Goal: Transaction & Acquisition: Book appointment/travel/reservation

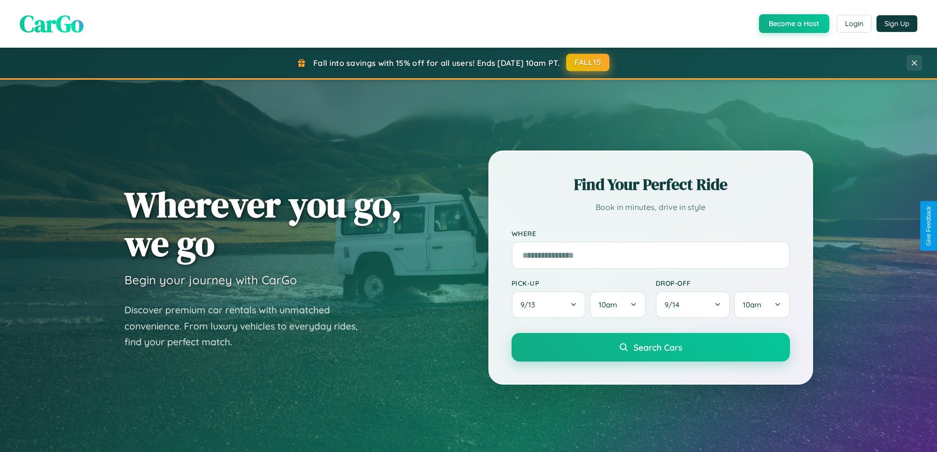
click at [588, 63] on button "FALL15" at bounding box center [587, 63] width 43 height 18
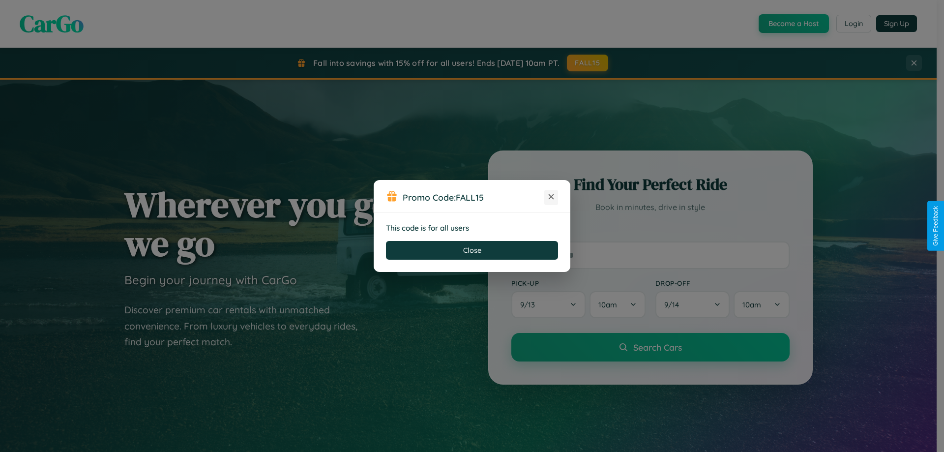
click at [551, 197] on icon at bounding box center [551, 197] width 10 height 10
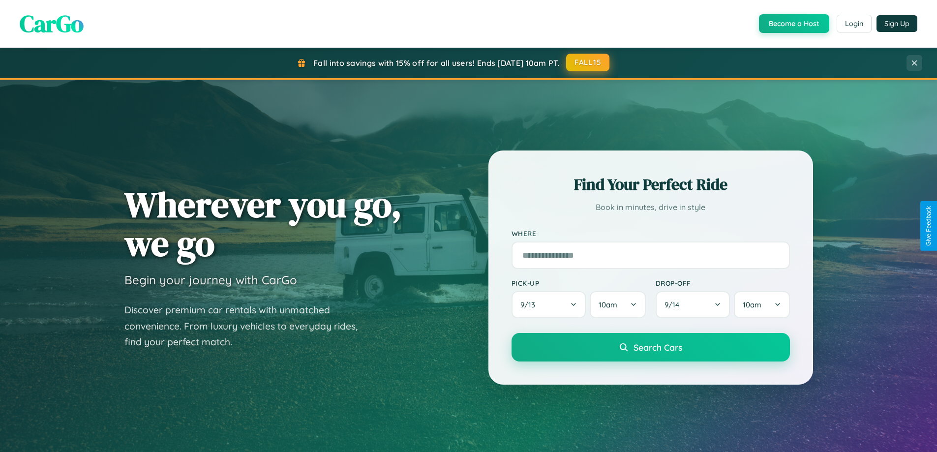
click at [588, 62] on button "FALL15" at bounding box center [587, 63] width 43 height 18
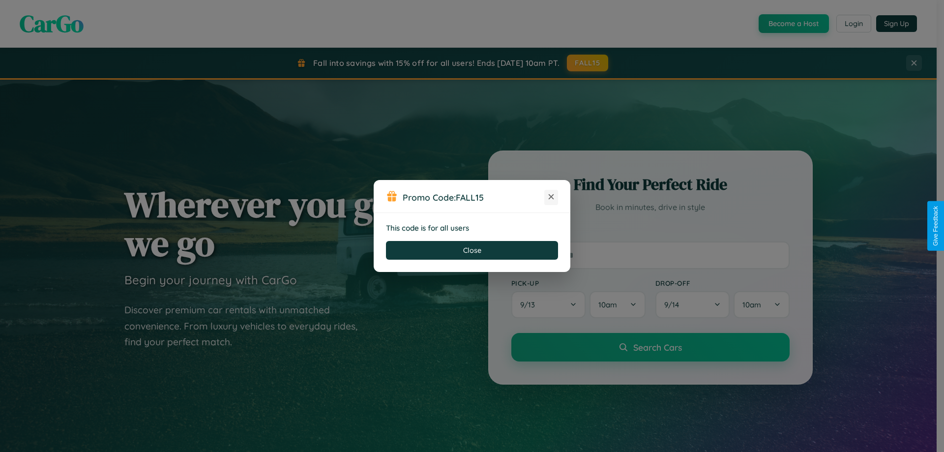
click at [551, 197] on icon at bounding box center [551, 197] width 10 height 10
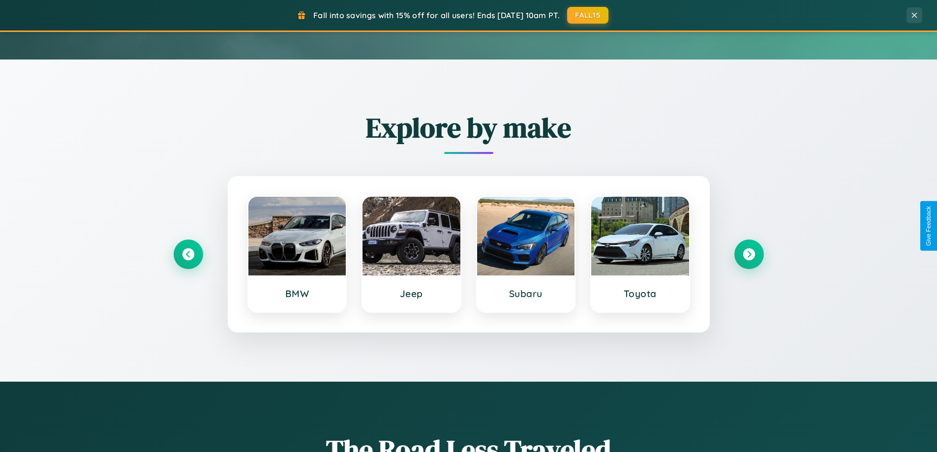
scroll to position [424, 0]
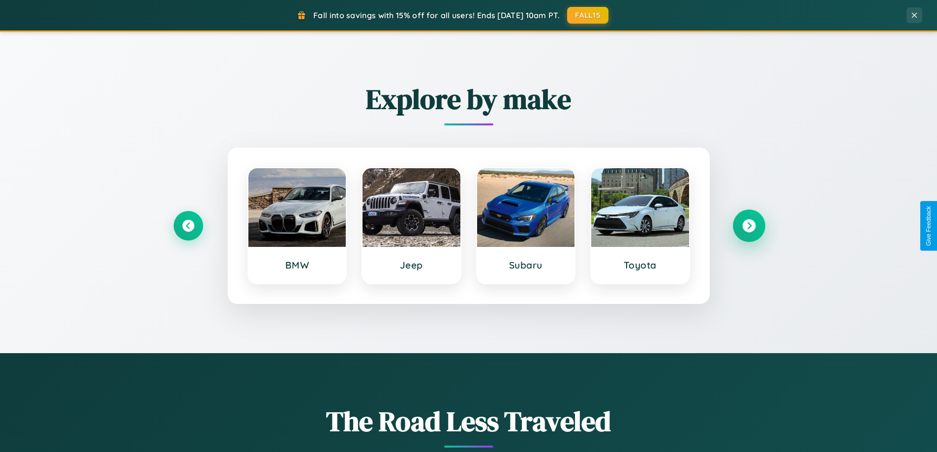
click at [749, 226] on icon at bounding box center [748, 225] width 13 height 13
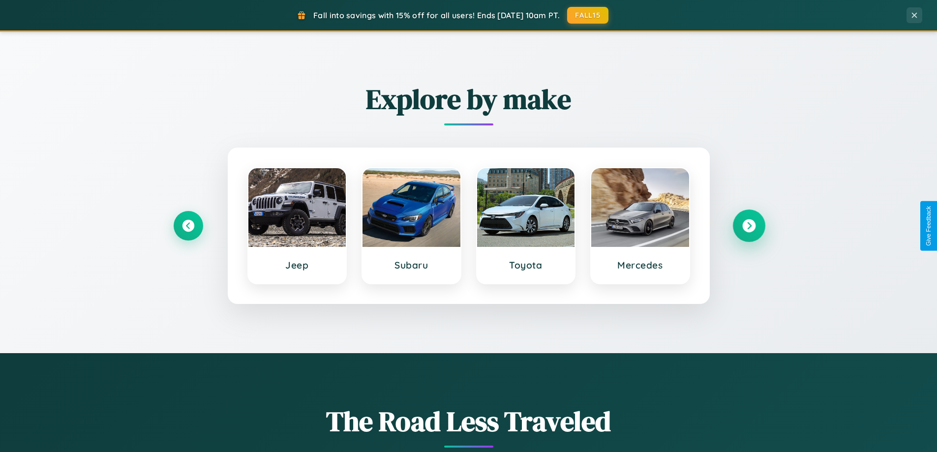
click at [749, 226] on icon at bounding box center [748, 225] width 13 height 13
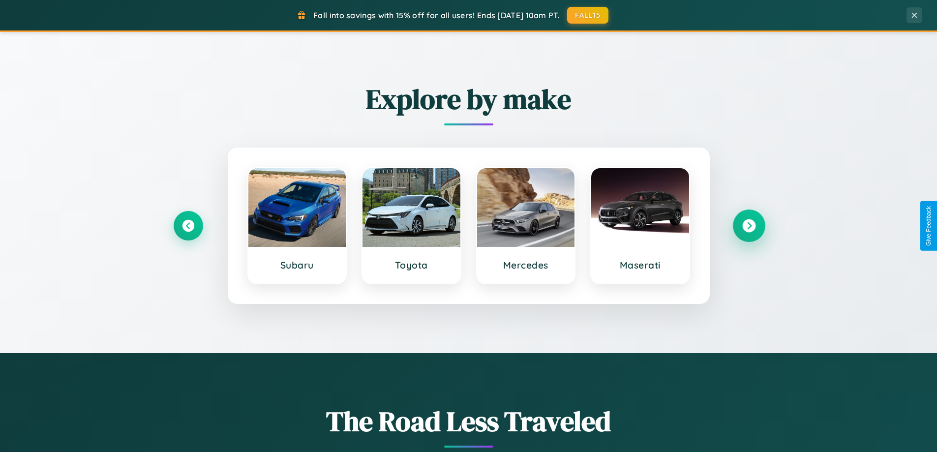
click at [749, 226] on icon at bounding box center [748, 225] width 13 height 13
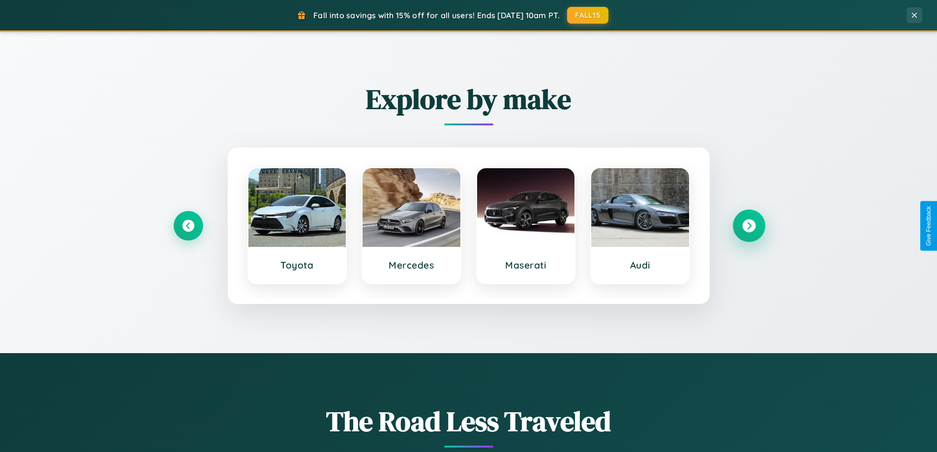
click at [749, 226] on icon at bounding box center [748, 225] width 13 height 13
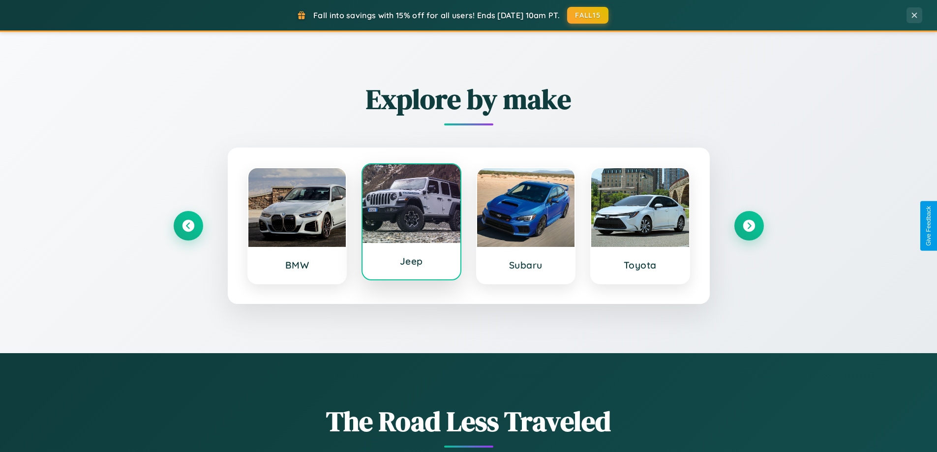
click at [411, 225] on div at bounding box center [412, 203] width 98 height 79
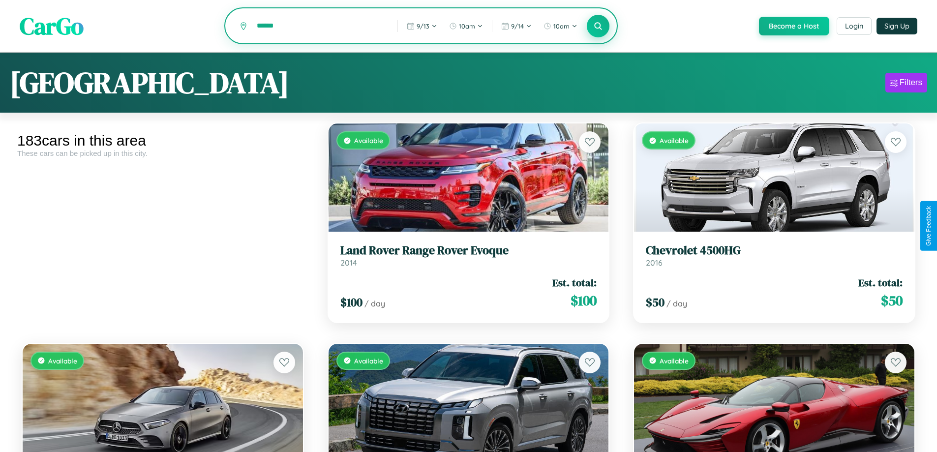
type input "******"
click at [598, 27] on icon at bounding box center [598, 25] width 9 height 9
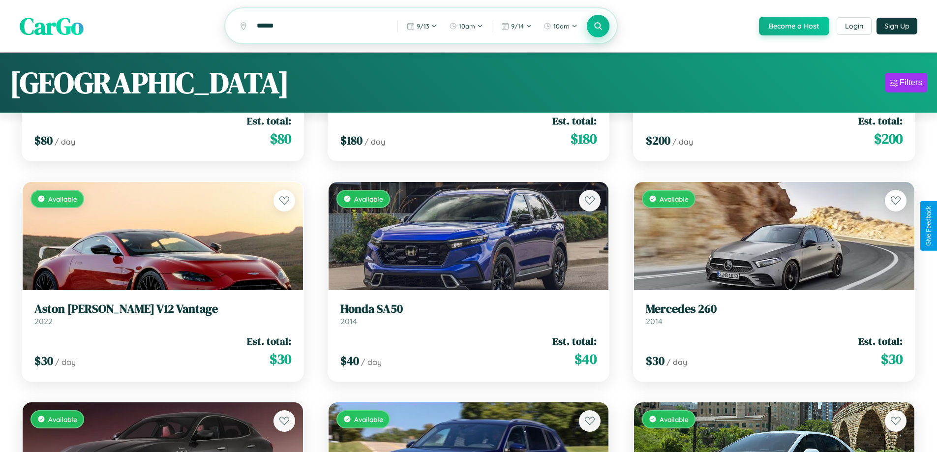
scroll to position [11885, 0]
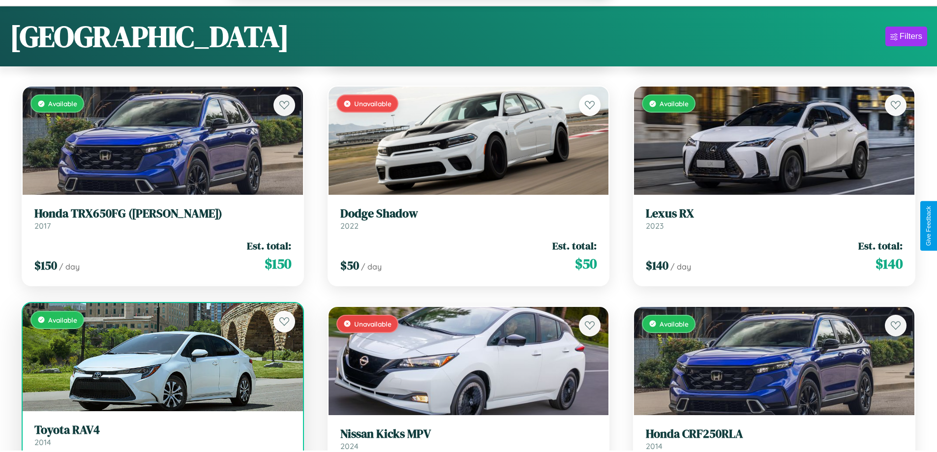
click at [161, 440] on link "Toyota RAV4 2014" at bounding box center [162, 435] width 257 height 24
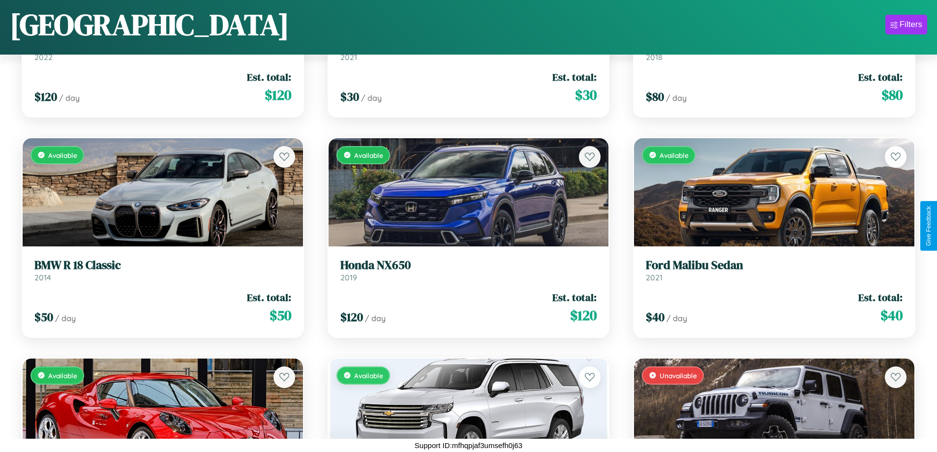
scroll to position [3222, 0]
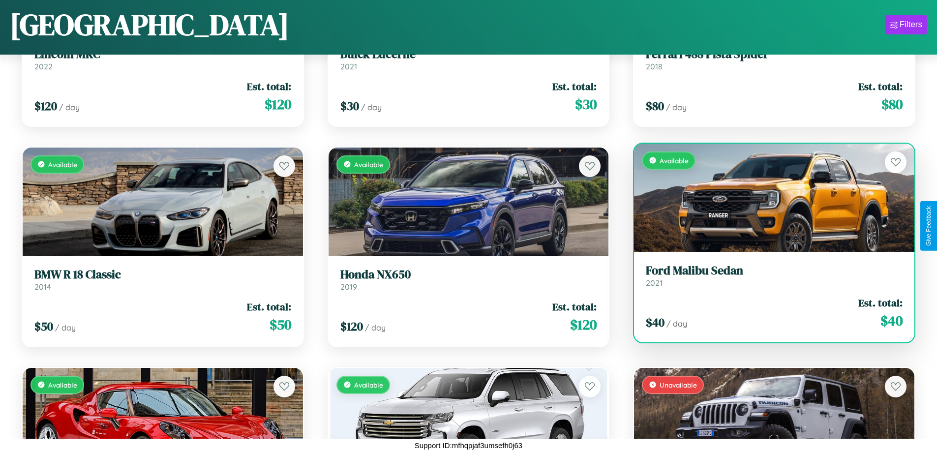
click at [768, 201] on div "Available" at bounding box center [774, 198] width 280 height 108
click at [768, 197] on div "Available" at bounding box center [774, 198] width 280 height 108
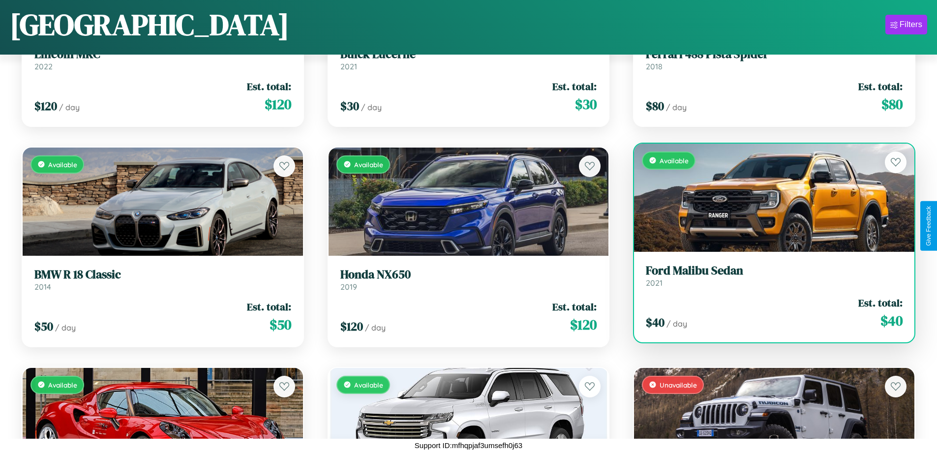
click at [768, 197] on div "Available" at bounding box center [774, 198] width 280 height 108
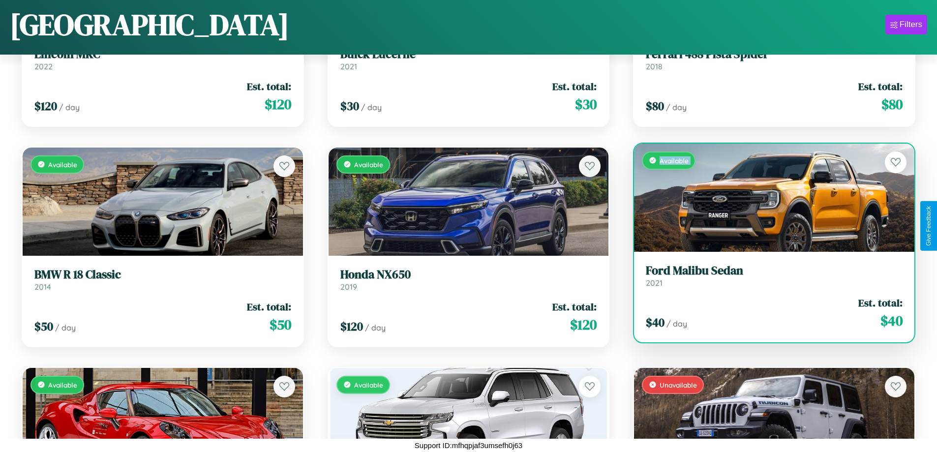
click at [768, 197] on div "Available" at bounding box center [774, 198] width 280 height 108
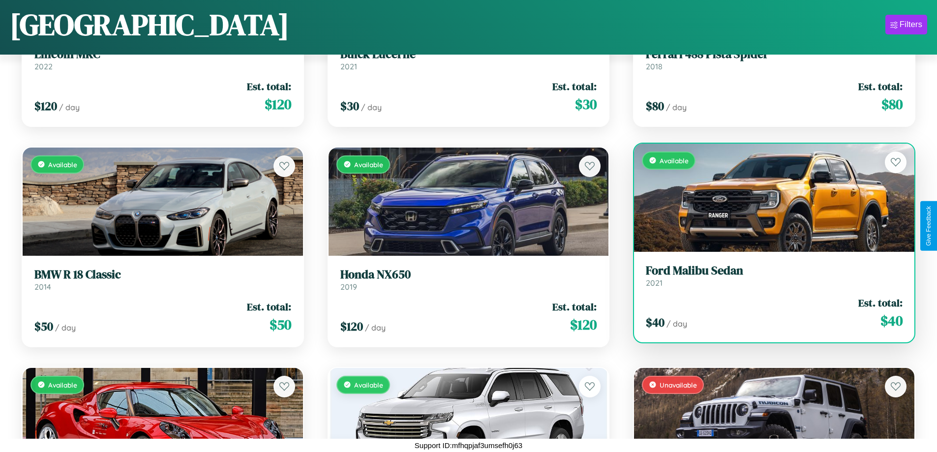
click at [768, 197] on div "Available" at bounding box center [774, 198] width 280 height 108
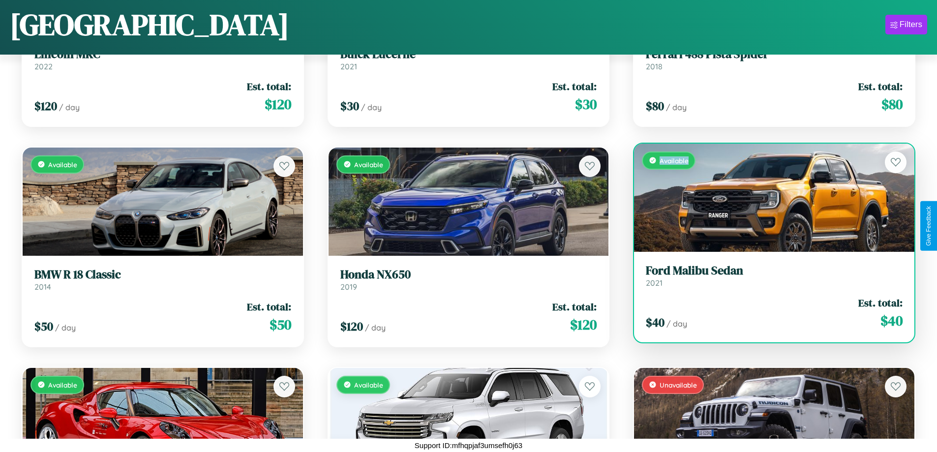
click at [768, 197] on div "Available" at bounding box center [774, 198] width 280 height 108
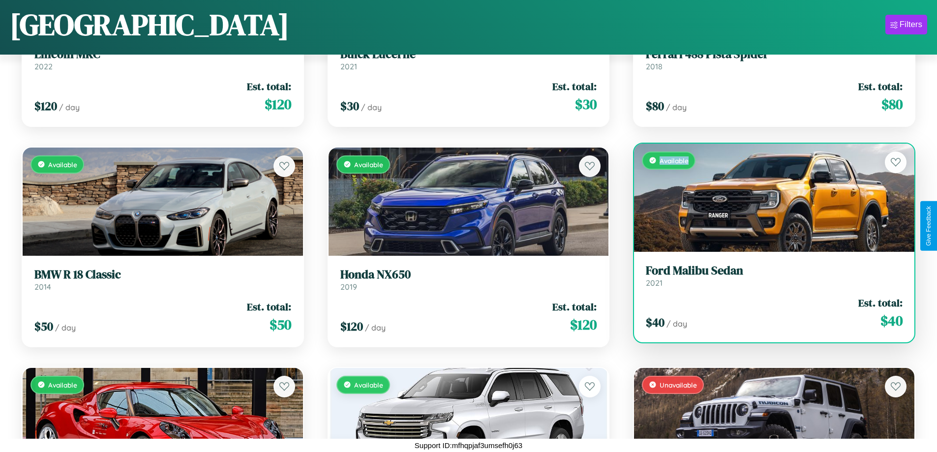
click at [768, 275] on h3 "Ford Malibu Sedan" at bounding box center [774, 271] width 257 height 14
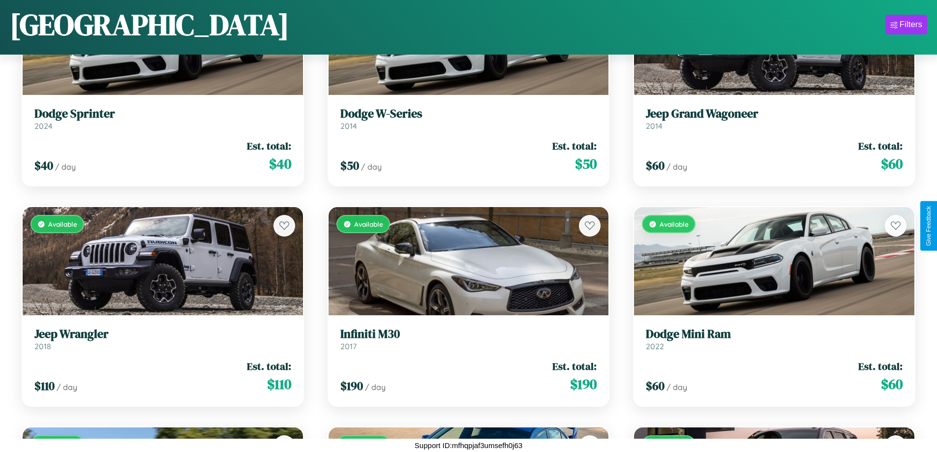
scroll to position [4544, 0]
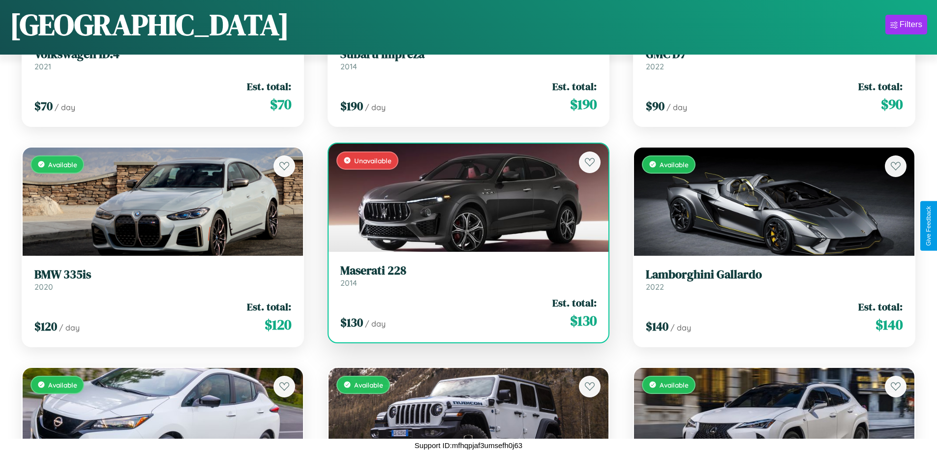
click at [464, 278] on link "Maserati 228 2014" at bounding box center [468, 276] width 257 height 24
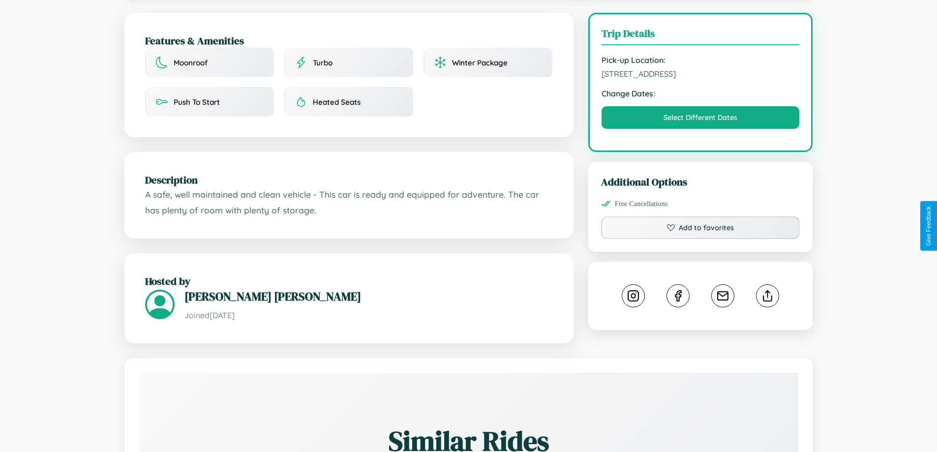
scroll to position [255, 0]
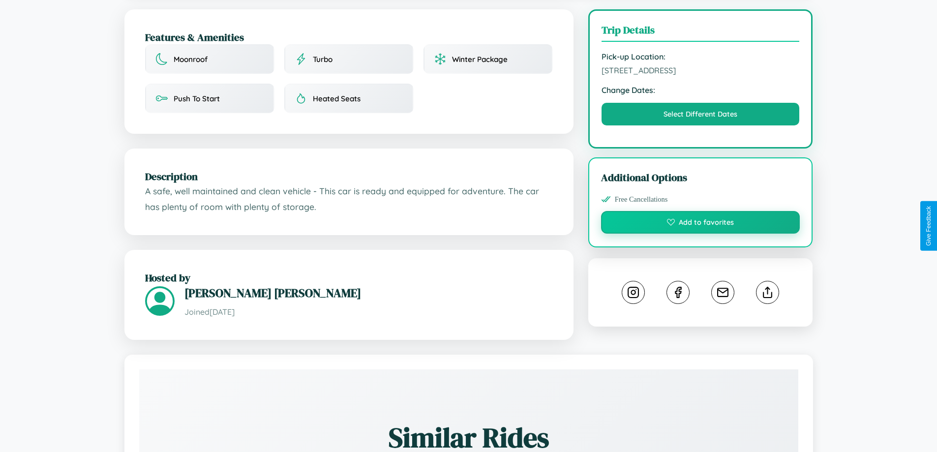
click at [700, 226] on button "Add to favorites" at bounding box center [700, 222] width 199 height 23
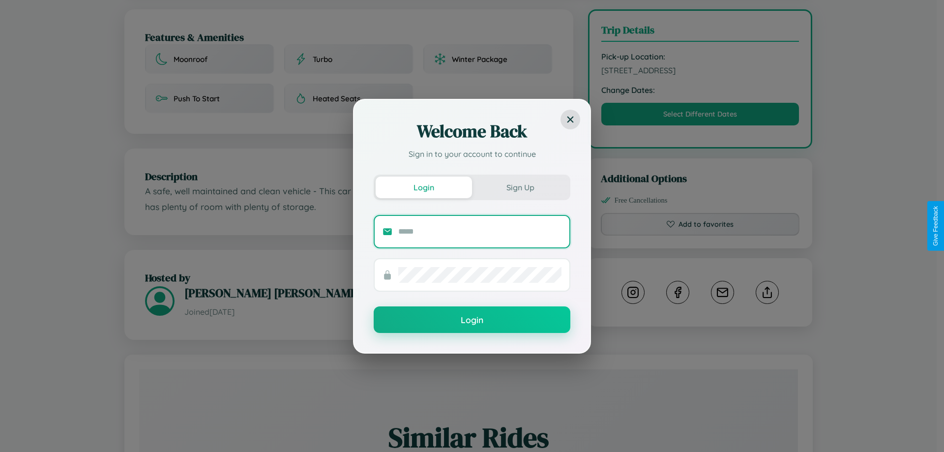
click at [480, 231] on input "text" at bounding box center [479, 232] width 163 height 16
type input "**********"
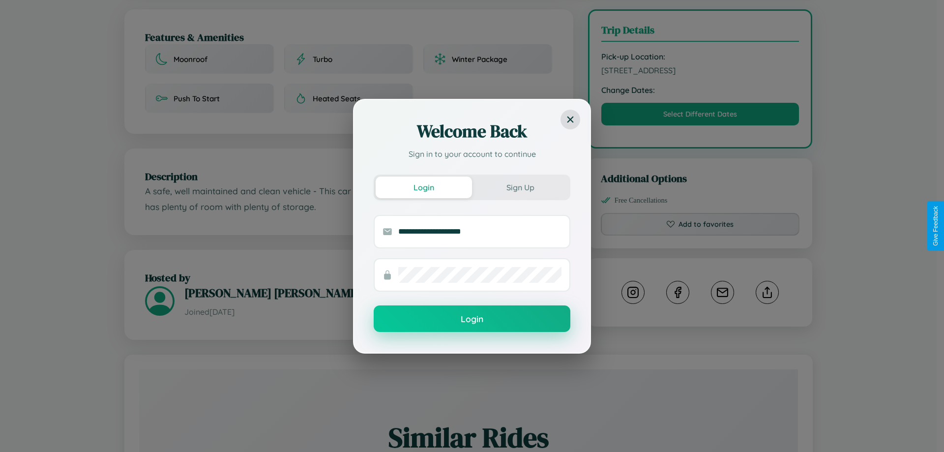
click at [472, 319] on button "Login" at bounding box center [472, 318] width 197 height 27
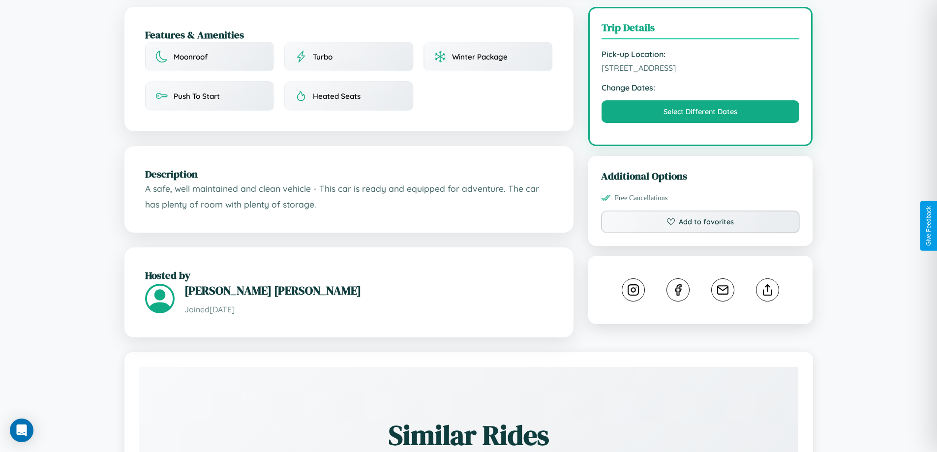
scroll to position [0, 0]
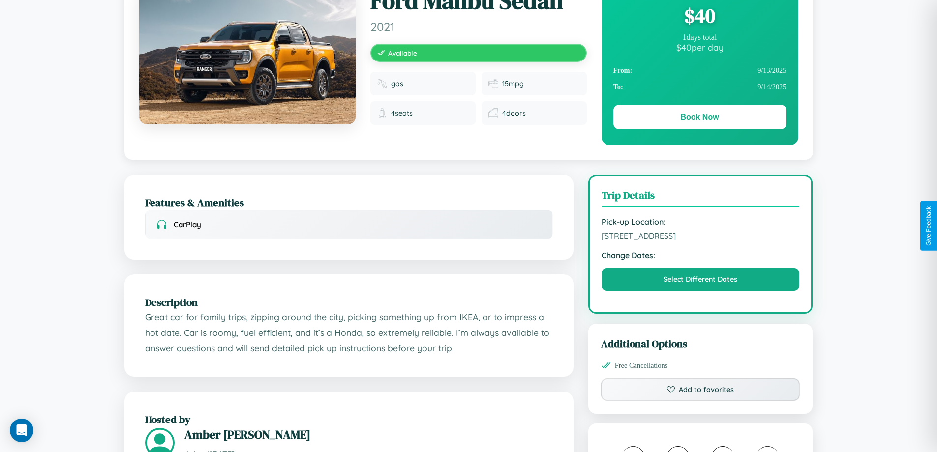
scroll to position [101, 0]
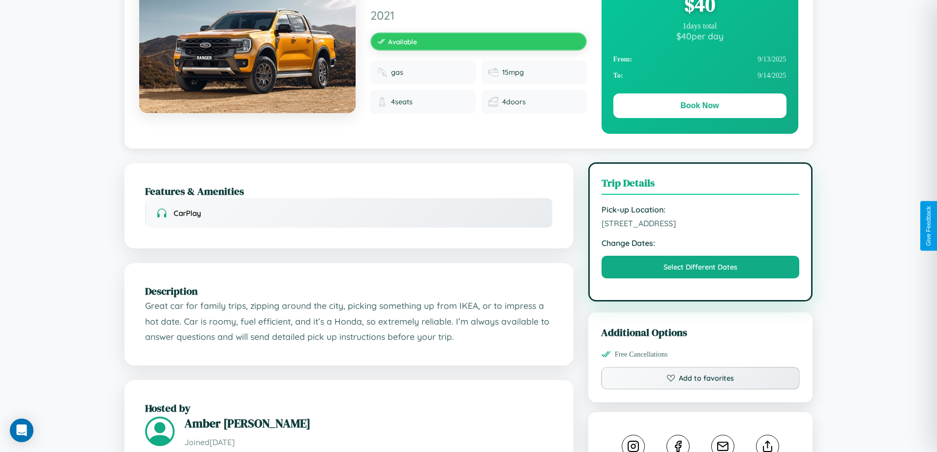
click at [700, 225] on span "[STREET_ADDRESS]" at bounding box center [701, 223] width 198 height 10
click at [700, 225] on span "904 Maple Street London 55646 United Kingdom" at bounding box center [701, 223] width 198 height 10
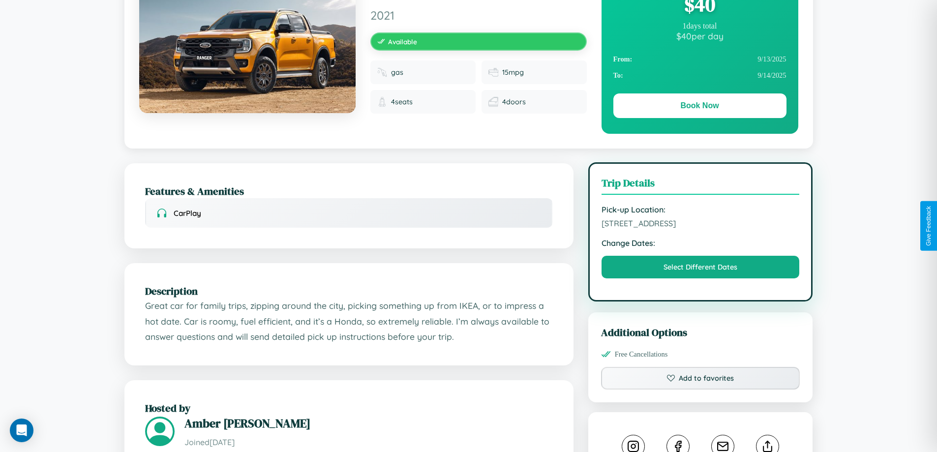
click at [700, 225] on span "904 Maple Street London 55646 United Kingdom" at bounding box center [701, 223] width 198 height 10
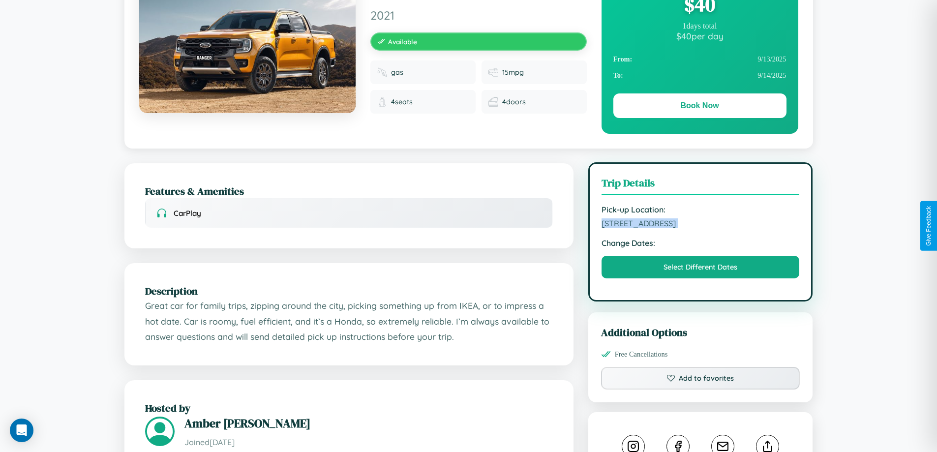
click at [700, 225] on span "904 Maple Street London 55646 United Kingdom" at bounding box center [701, 223] width 198 height 10
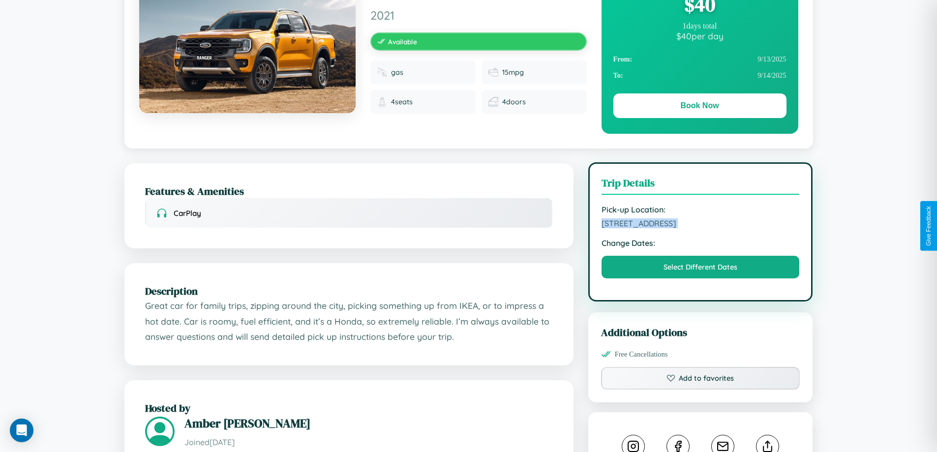
click at [700, 225] on span "904 Maple Street London 55646 United Kingdom" at bounding box center [701, 223] width 198 height 10
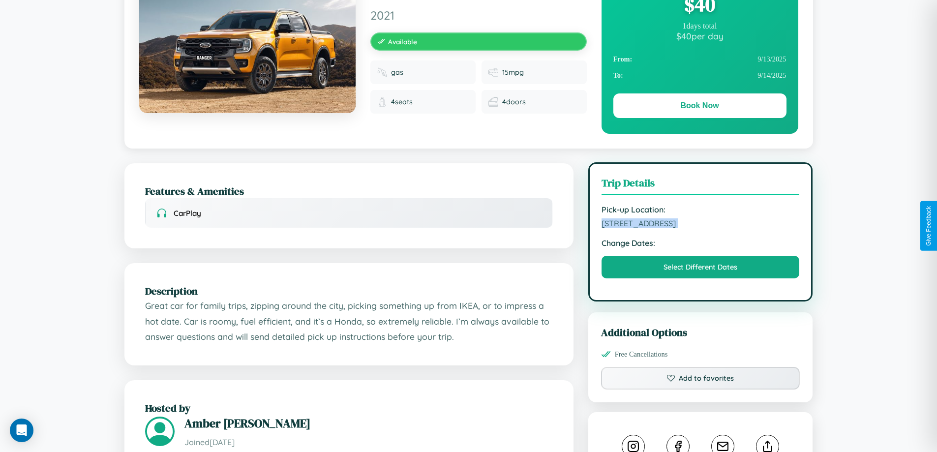
click at [700, 225] on span "904 Maple Street London 55646 United Kingdom" at bounding box center [701, 223] width 198 height 10
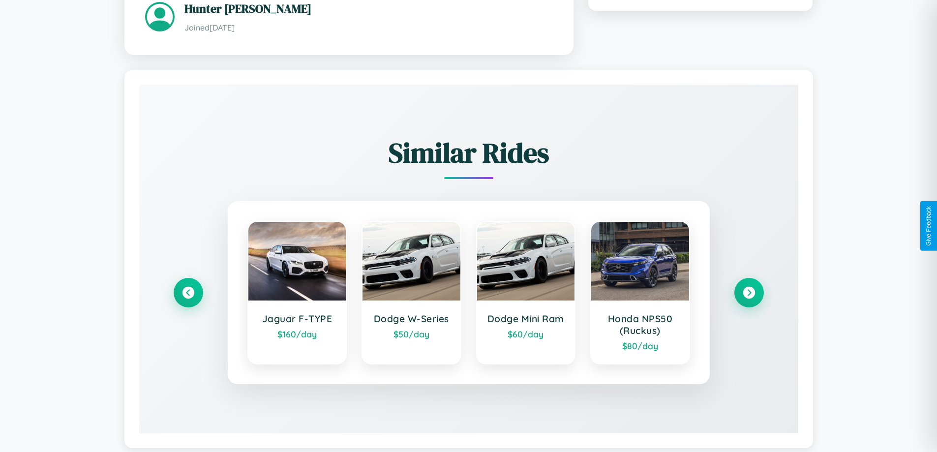
scroll to position [622, 0]
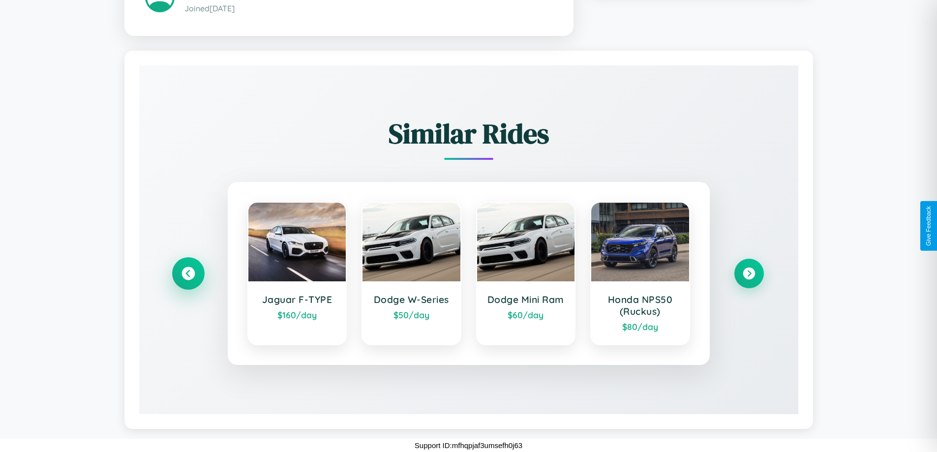
click at [188, 273] on icon at bounding box center [188, 273] width 13 height 13
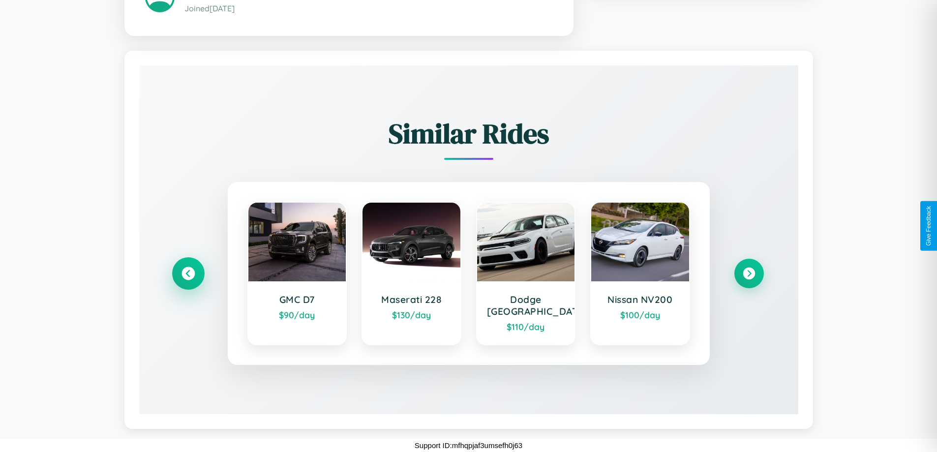
scroll to position [610, 0]
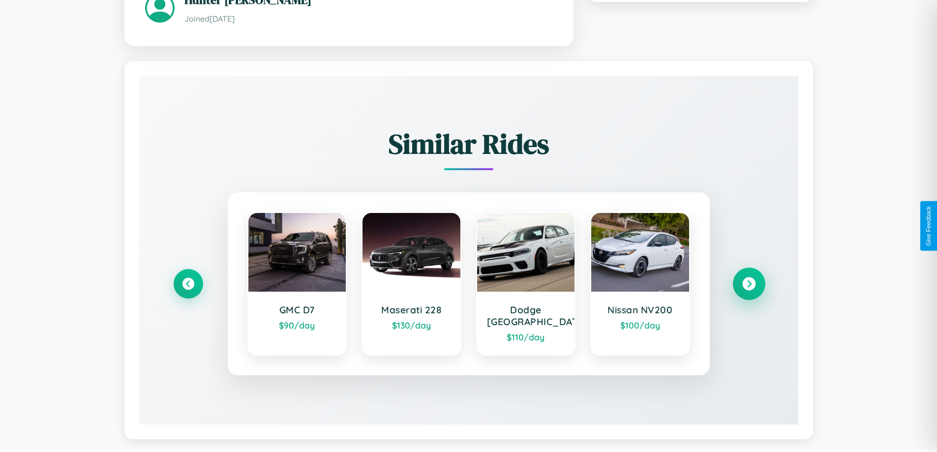
click at [749, 279] on icon at bounding box center [748, 283] width 13 height 13
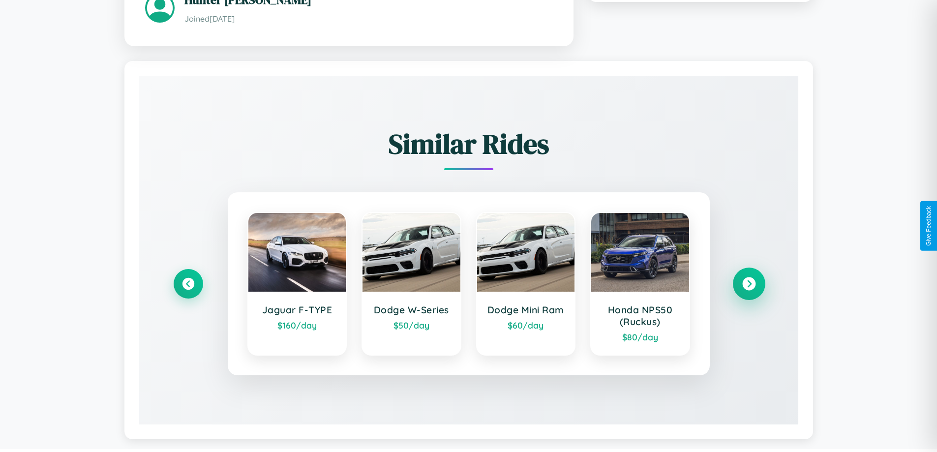
click at [749, 285] on icon at bounding box center [748, 283] width 13 height 13
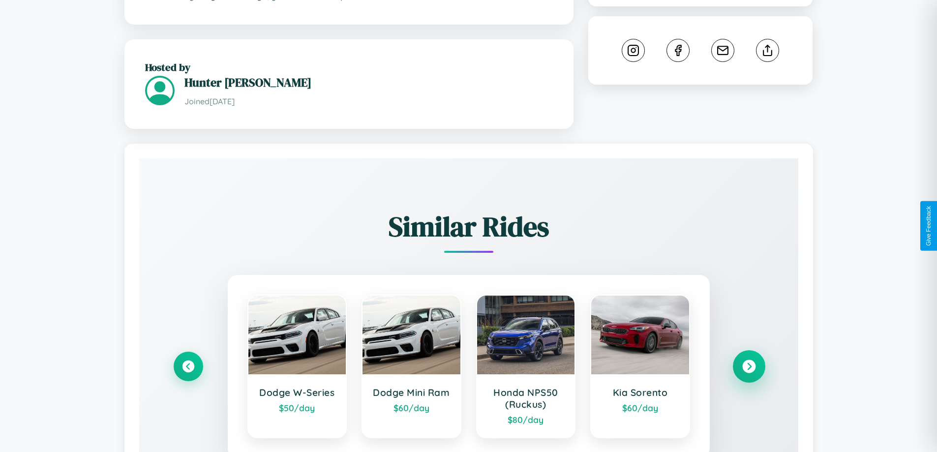
scroll to position [132, 0]
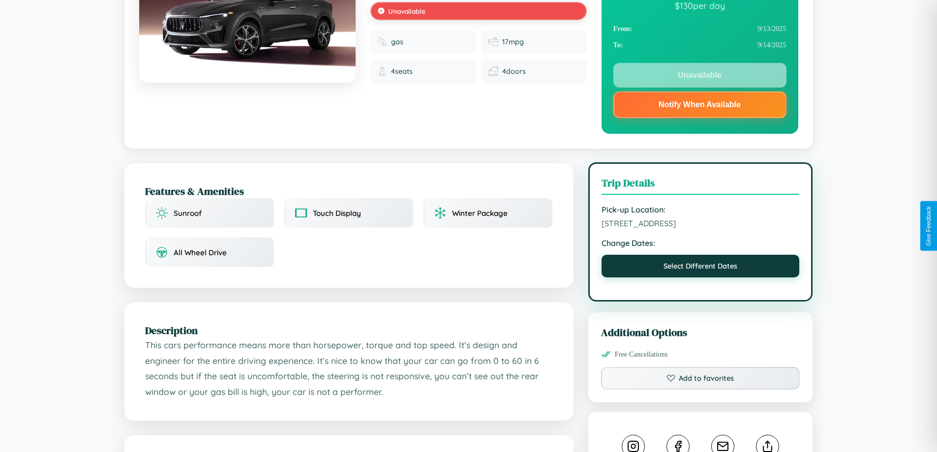
click at [700, 268] on button "Select Different Dates" at bounding box center [701, 266] width 198 height 23
select select "*"
select select "****"
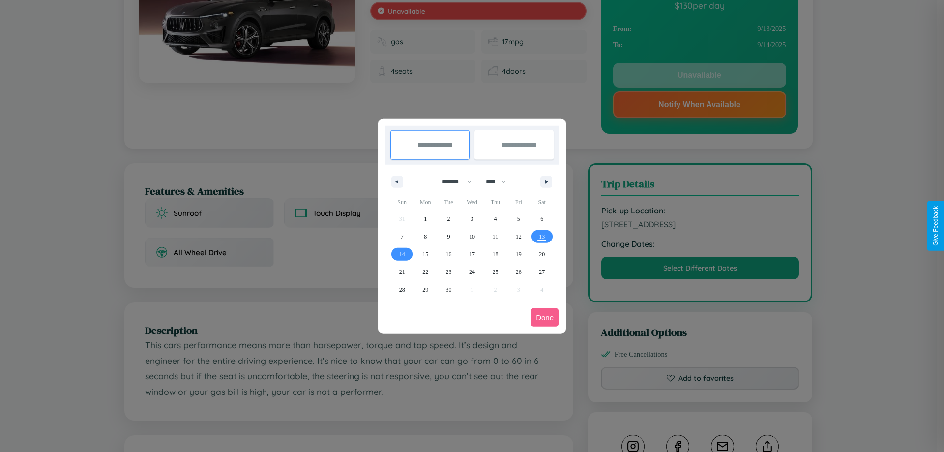
drag, startPoint x: 453, startPoint y: 182, endPoint x: 472, endPoint y: 197, distance: 25.2
click at [453, 182] on select "******* ******** ***** ***** *** **** **** ****** ********* ******* ******** **…" at bounding box center [455, 182] width 42 height 16
select select "*"
click at [501, 182] on select "**** **** **** **** **** **** **** **** **** **** **** **** **** **** **** ****…" at bounding box center [496, 182] width 30 height 16
select select "****"
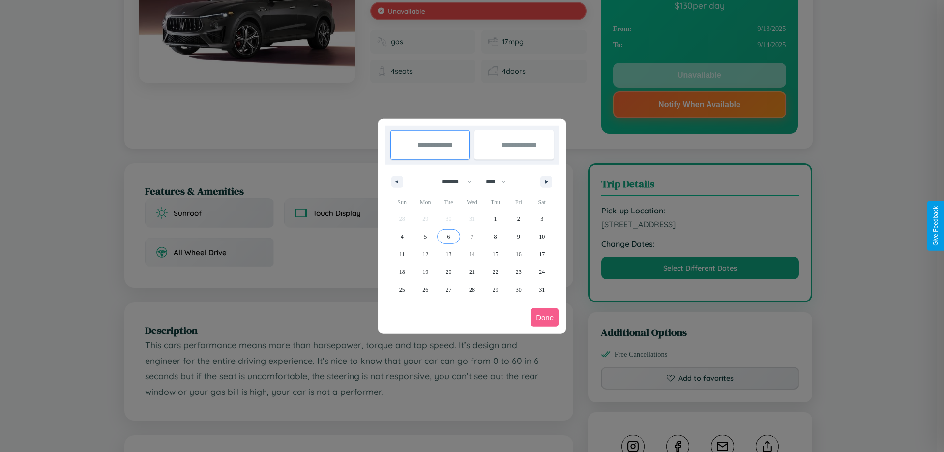
click at [449, 236] on span "6" at bounding box center [449, 237] width 3 height 18
type input "**********"
click at [472, 254] on span "14" at bounding box center [472, 254] width 6 height 18
type input "**********"
click at [545, 317] on button "Done" at bounding box center [545, 317] width 28 height 18
